Goal: Find specific page/section: Find specific page/section

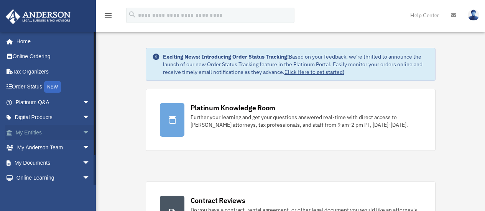
click at [82, 133] on span "arrow_drop_down" at bounding box center [89, 133] width 15 height 16
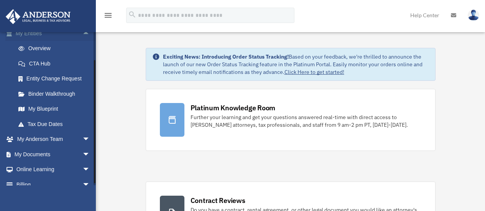
scroll to position [115, 0]
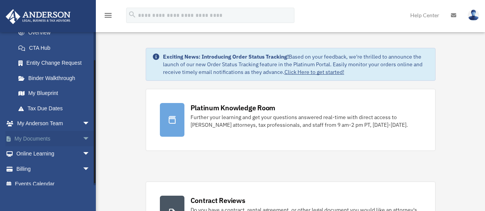
click at [82, 136] on span "arrow_drop_down" at bounding box center [89, 139] width 15 height 16
click at [31, 153] on link "Box" at bounding box center [56, 153] width 91 height 15
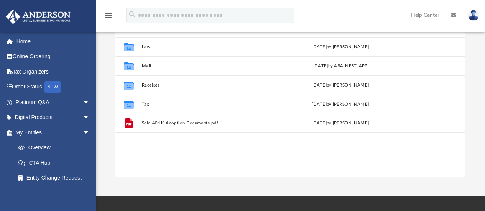
scroll to position [115, 0]
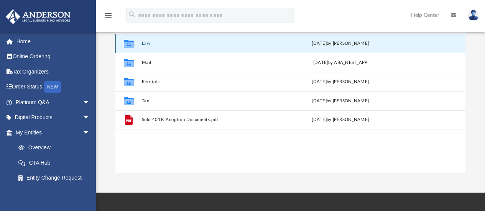
click at [148, 44] on button "Law" at bounding box center [206, 43] width 130 height 5
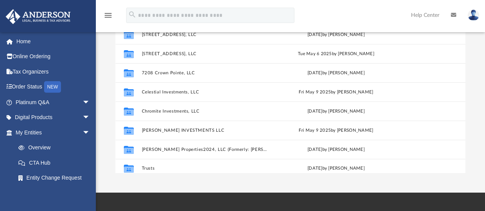
scroll to position [13, 0]
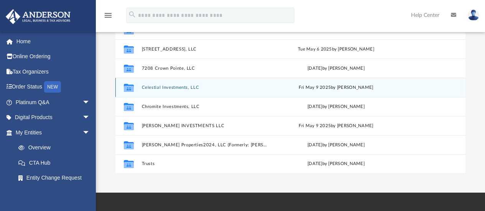
click at [178, 86] on button "Celestial Investments, LLC" at bounding box center [204, 87] width 127 height 5
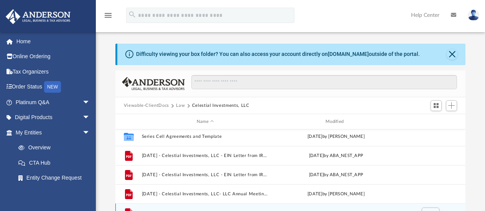
scroll to position [0, 0]
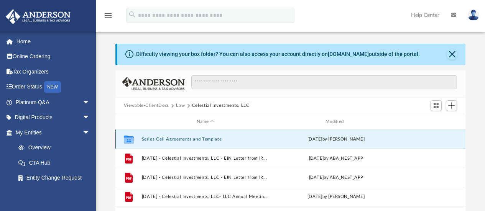
click at [179, 138] on button "Series Cell Agreements and Template" at bounding box center [204, 139] width 127 height 5
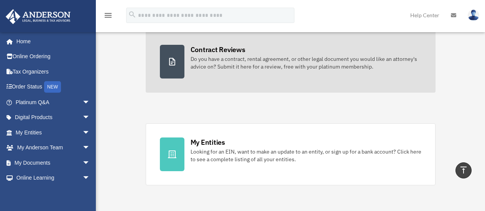
scroll to position [115, 0]
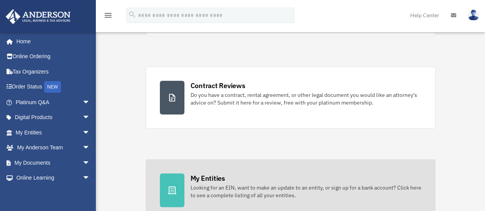
click at [204, 176] on div "My Entities" at bounding box center [208, 179] width 35 height 10
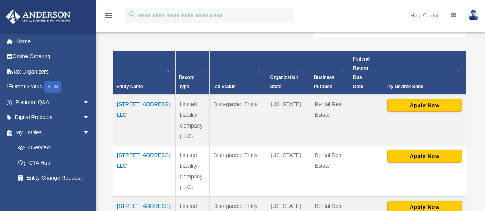
scroll to position [153, 0]
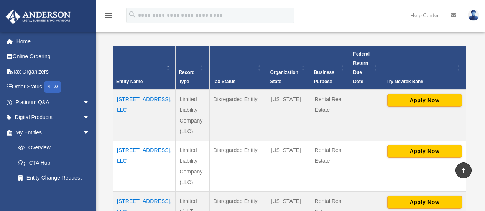
click at [141, 90] on td "2700 Dromedary Drive, LLC" at bounding box center [144, 115] width 62 height 51
